Goal: Task Accomplishment & Management: Manage account settings

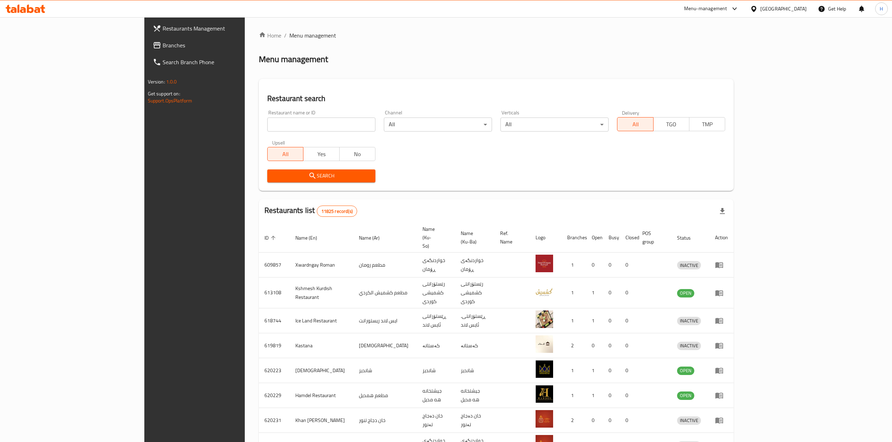
drag, startPoint x: 225, startPoint y: 132, endPoint x: 231, endPoint y: 121, distance: 12.1
click at [263, 131] on div "Restaurant name or ID Restaurant name or ID" at bounding box center [321, 121] width 117 height 30
click at [267, 121] on input "search" at bounding box center [321, 125] width 108 height 14
paste input "645106"
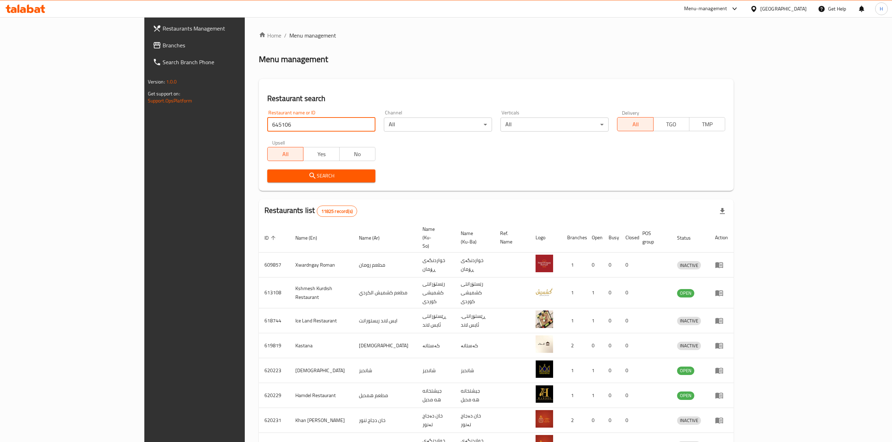
type input "645106"
click button "Search" at bounding box center [321, 176] width 108 height 13
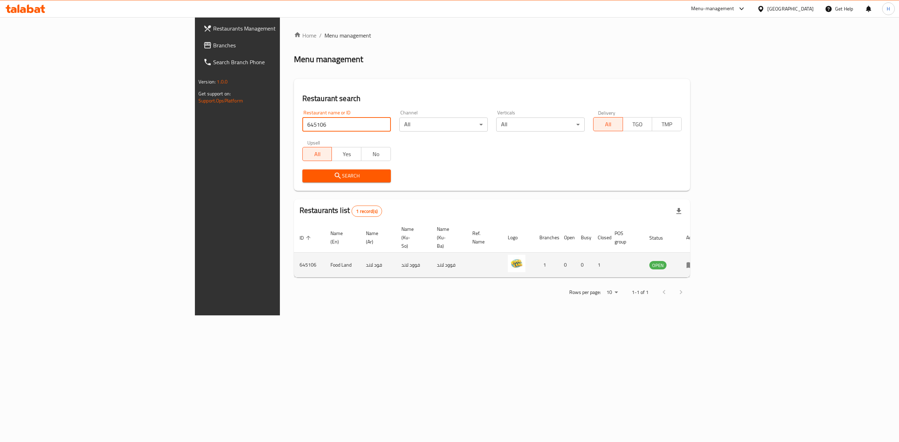
click at [694, 261] on icon "enhanced table" at bounding box center [690, 265] width 8 height 8
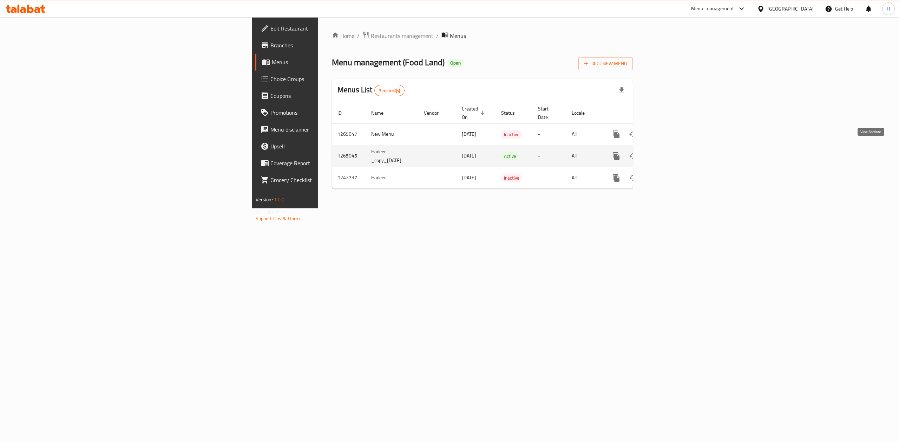
click at [675, 148] on link "enhanced table" at bounding box center [666, 156] width 17 height 17
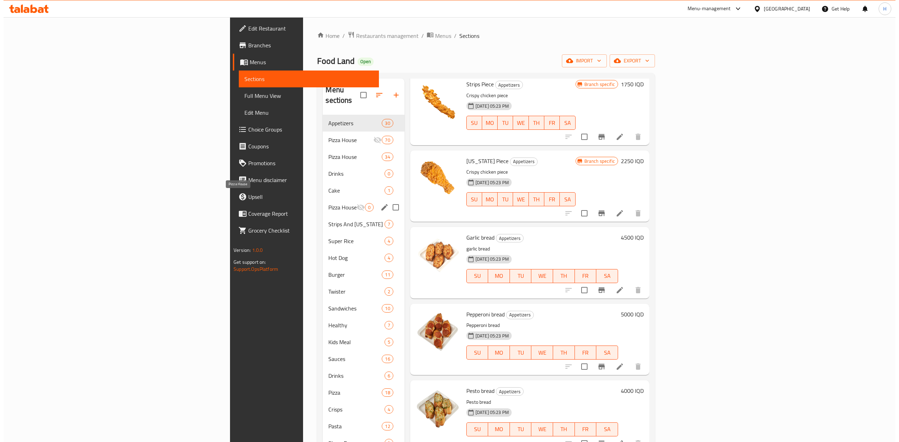
scroll to position [1311, 0]
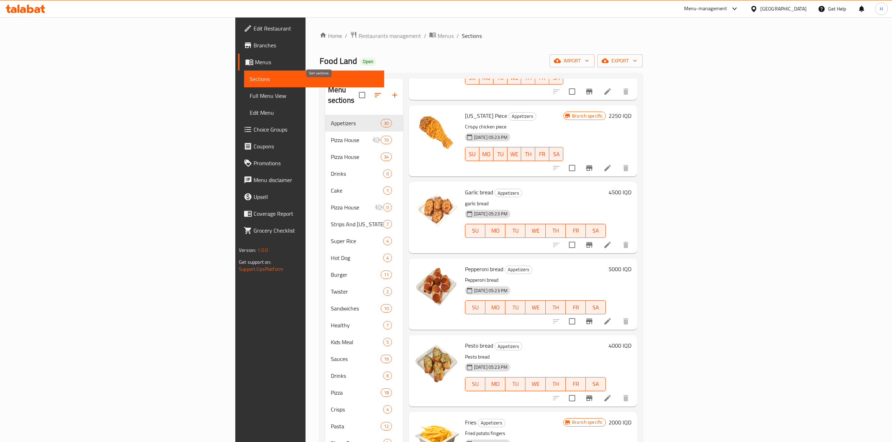
click at [374, 92] on icon "button" at bounding box center [378, 95] width 8 height 8
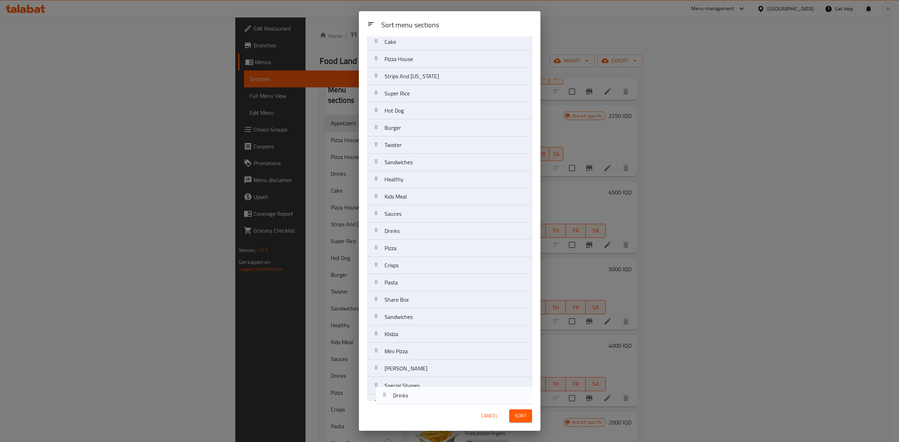
scroll to position [110, 0]
drag, startPoint x: 441, startPoint y: 117, endPoint x: 450, endPoint y: 398, distance: 280.7
click at [450, 398] on nav "Appetizers Pizza House Pizza House Drinks Cake Pizza House Strips And [US_STATE…" at bounding box center [449, 174] width 165 height 448
drag, startPoint x: 426, startPoint y: 118, endPoint x: 433, endPoint y: 376, distance: 257.8
click at [434, 378] on nav "Appetizers Pizza House Pizza House Cake Pizza House Strips And [US_STATE] Super…" at bounding box center [449, 174] width 165 height 448
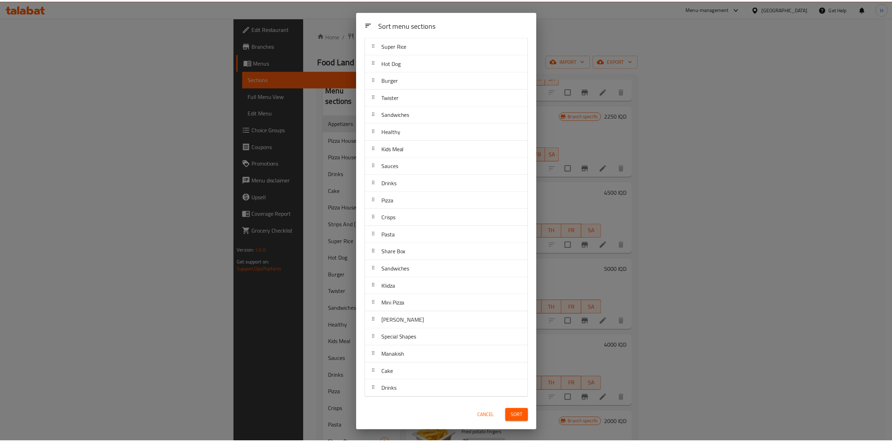
scroll to position [0, 0]
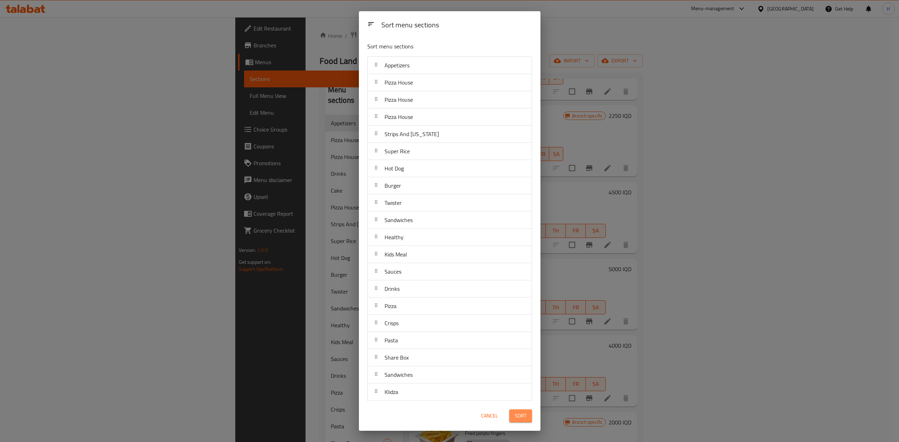
click at [522, 415] on span "Sort" at bounding box center [521, 416] width 12 height 9
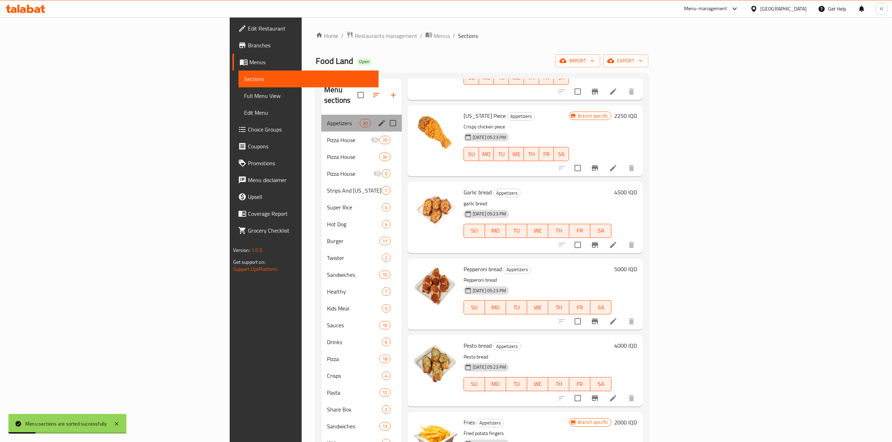
click at [321, 119] on div "Appetizers 30" at bounding box center [361, 123] width 80 height 17
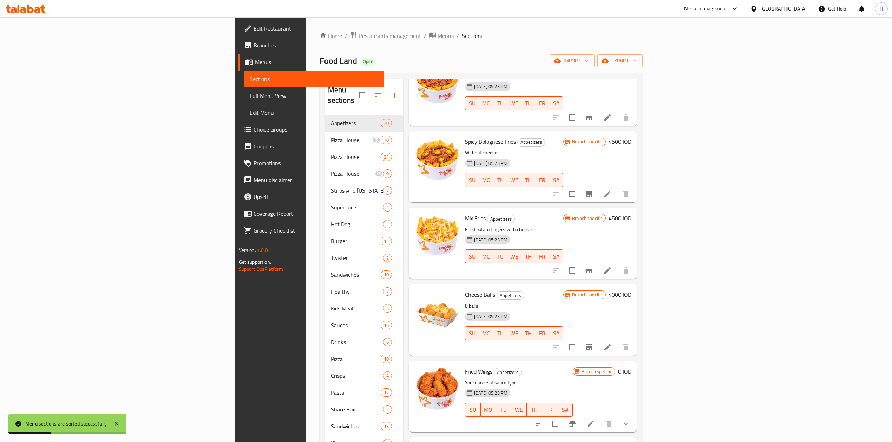
scroll to position [655, 0]
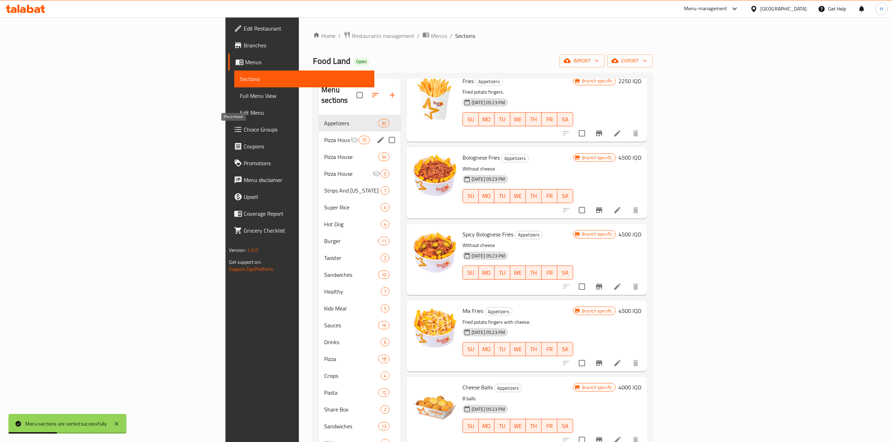
click at [324, 136] on span "Pizza House" at bounding box center [337, 140] width 26 height 8
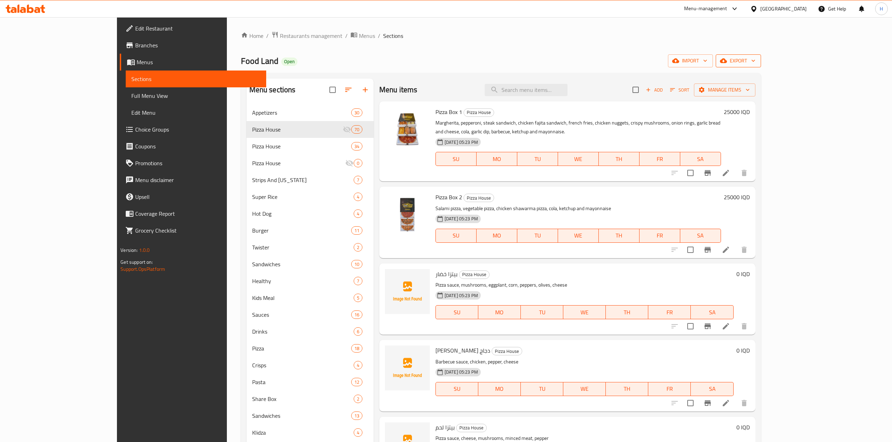
click at [755, 57] on span "export" at bounding box center [738, 61] width 34 height 9
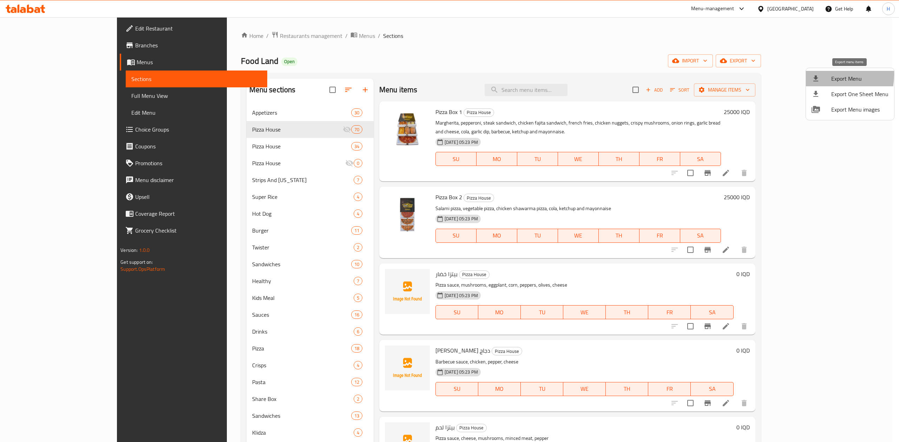
click at [813, 74] on icon at bounding box center [815, 78] width 8 height 8
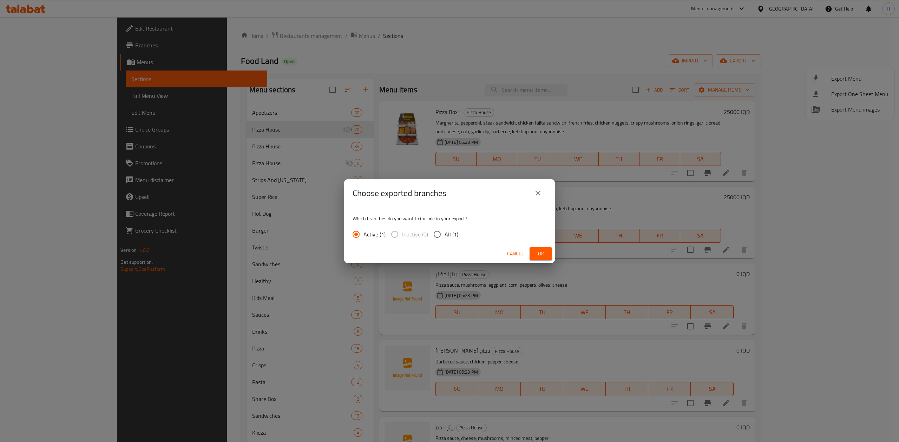
click at [539, 252] on span "Ok" at bounding box center [540, 254] width 11 height 9
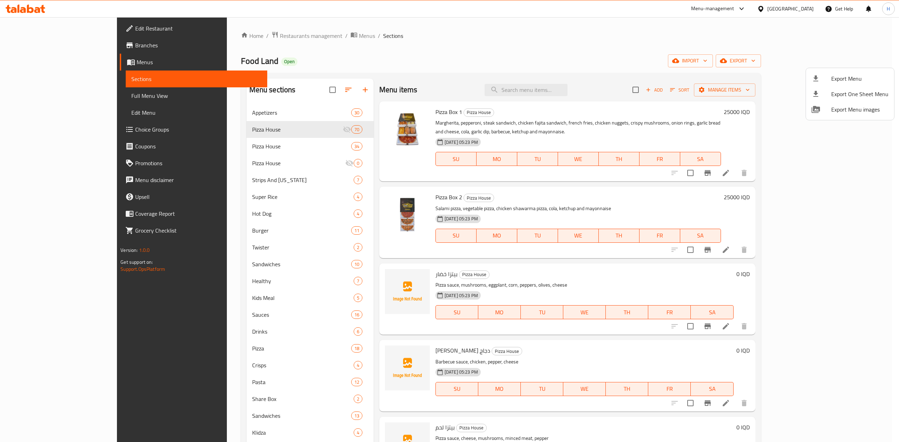
click at [278, 152] on div at bounding box center [449, 221] width 899 height 442
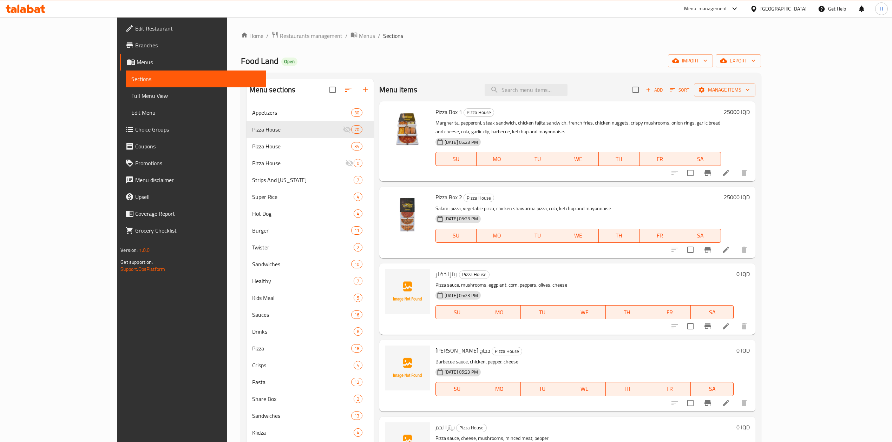
click at [252, 145] on span "Pizza House" at bounding box center [301, 146] width 99 height 8
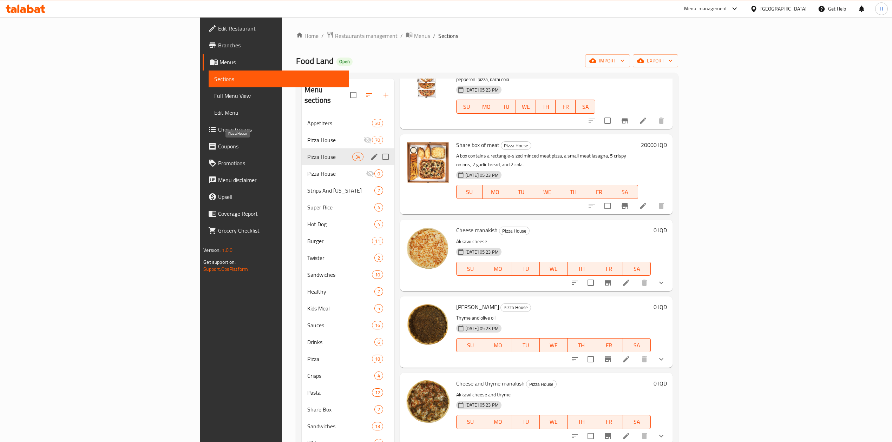
click at [307, 170] on span "Pizza House" at bounding box center [336, 174] width 59 height 8
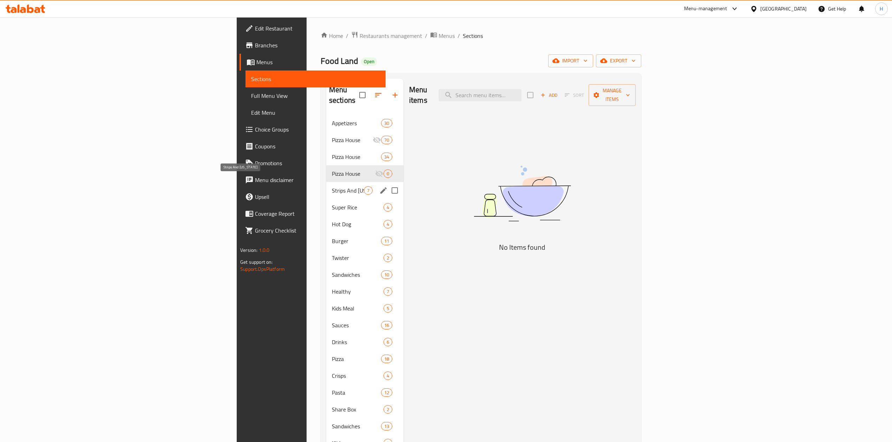
click at [332, 186] on span "Strips And [US_STATE]" at bounding box center [348, 190] width 32 height 8
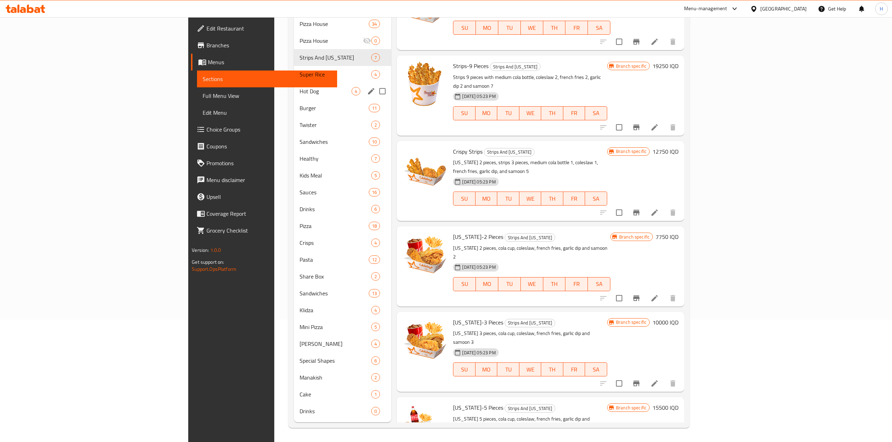
click at [299, 76] on span "Super Rice" at bounding box center [335, 74] width 72 height 8
